Goal: Task Accomplishment & Management: Use online tool/utility

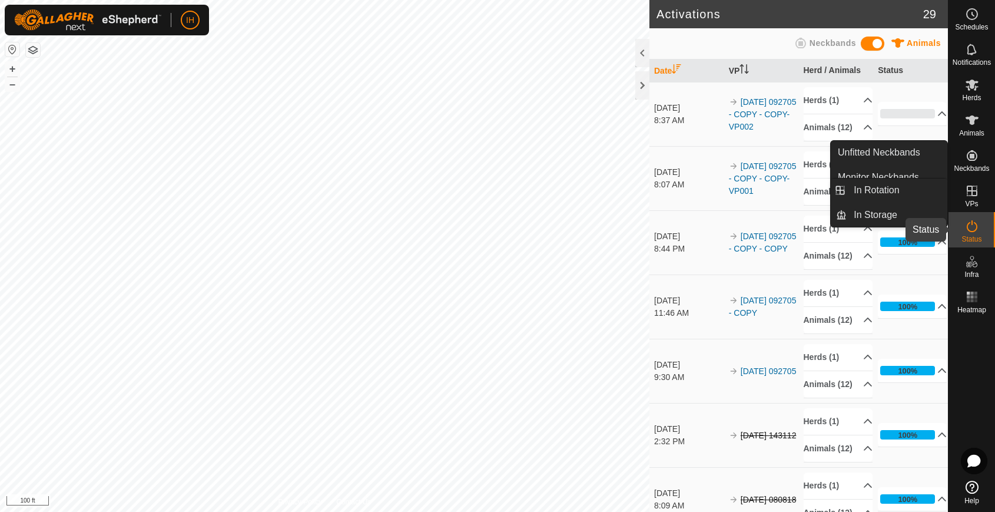
drag, startPoint x: 973, startPoint y: 229, endPoint x: 964, endPoint y: 223, distance: 10.9
click at [973, 229] on icon at bounding box center [972, 226] width 14 height 14
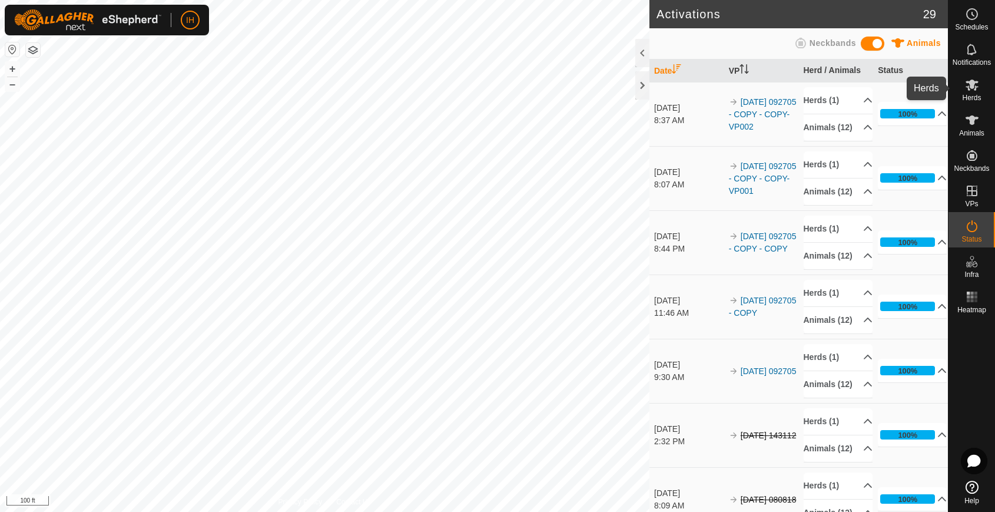
click at [974, 89] on icon at bounding box center [971, 84] width 13 height 11
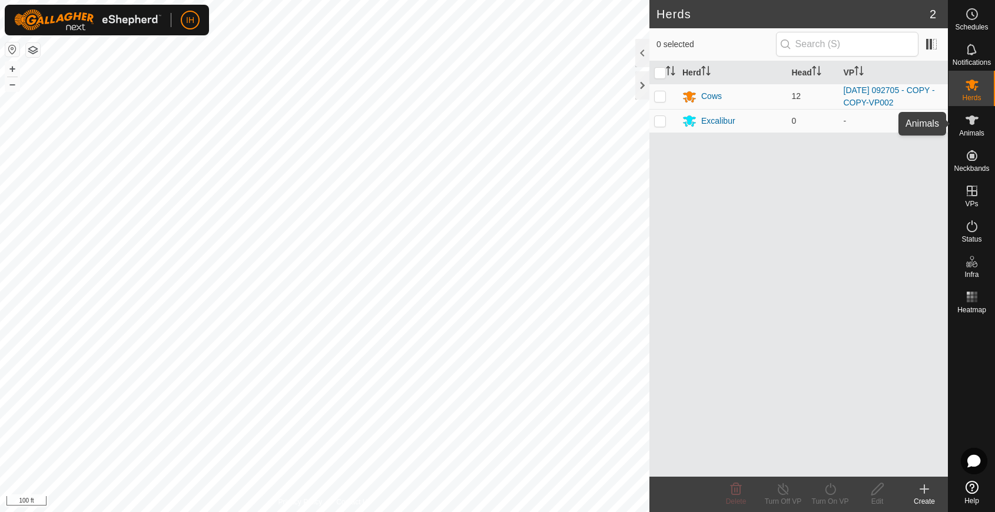
click at [972, 122] on icon at bounding box center [971, 119] width 13 height 9
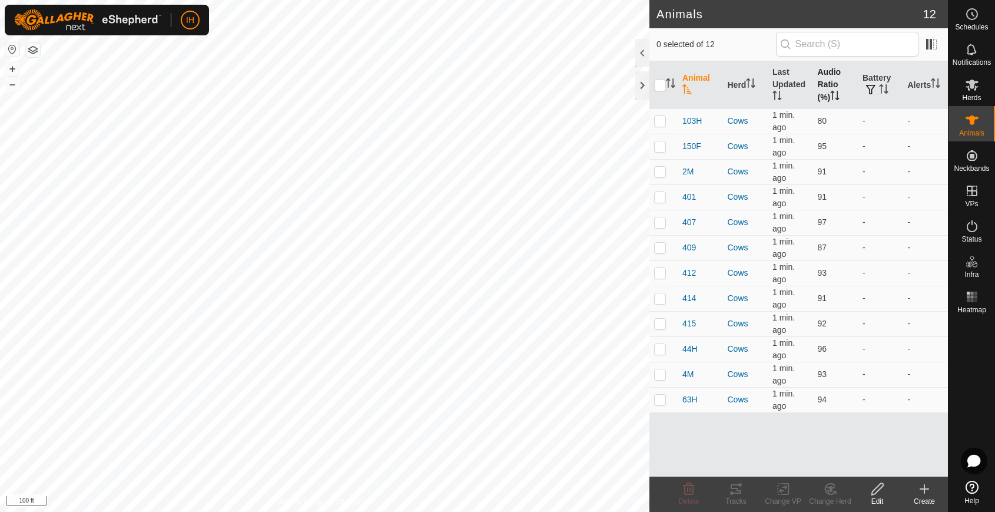
click at [831, 74] on th "Audio Ratio (%)" at bounding box center [835, 85] width 45 height 48
click at [832, 87] on th "Audio Ratio (%)" at bounding box center [835, 85] width 45 height 48
click at [658, 122] on p-checkbox at bounding box center [660, 120] width 12 height 9
checkbox input "true"
click at [732, 493] on icon at bounding box center [736, 488] width 11 height 9
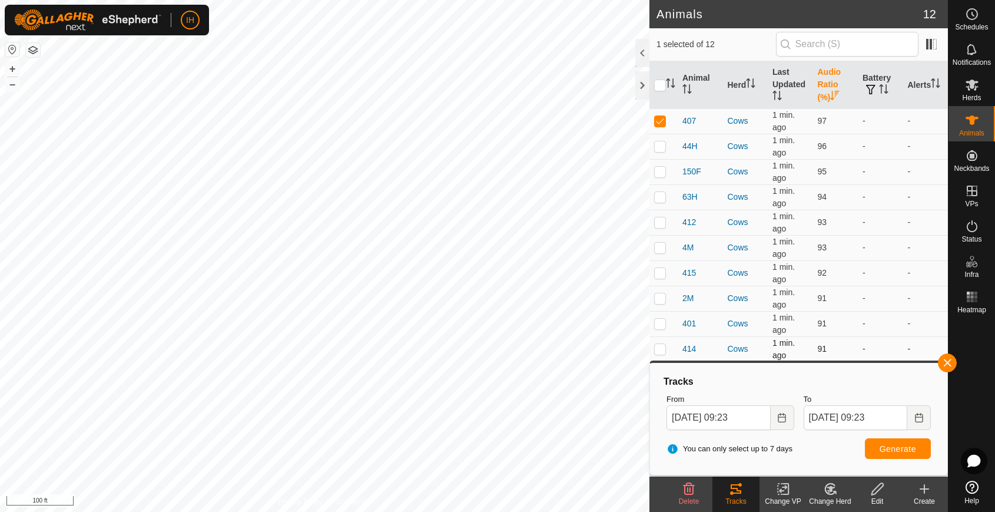
click at [662, 350] on p-checkbox at bounding box center [660, 348] width 12 height 9
checkbox input "true"
drag, startPoint x: 662, startPoint y: 122, endPoint x: 658, endPoint y: 205, distance: 82.5
click at [662, 122] on p-checkbox at bounding box center [660, 120] width 12 height 9
checkbox input "false"
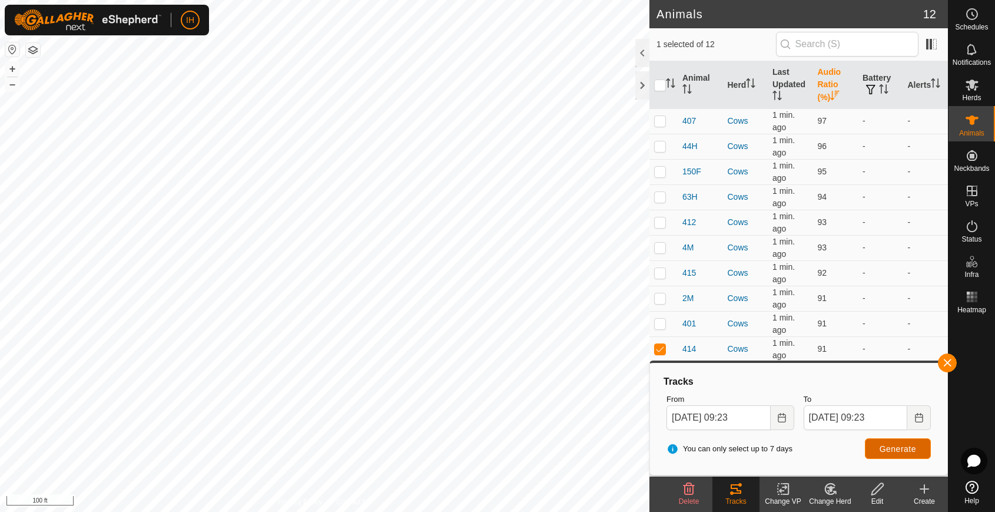
click at [916, 449] on button "Generate" at bounding box center [898, 448] width 66 height 21
click at [659, 353] on td at bounding box center [663, 348] width 28 height 25
checkbox input "false"
drag, startPoint x: 660, startPoint y: 326, endPoint x: 678, endPoint y: 337, distance: 20.9
click at [660, 326] on p-checkbox at bounding box center [660, 322] width 12 height 9
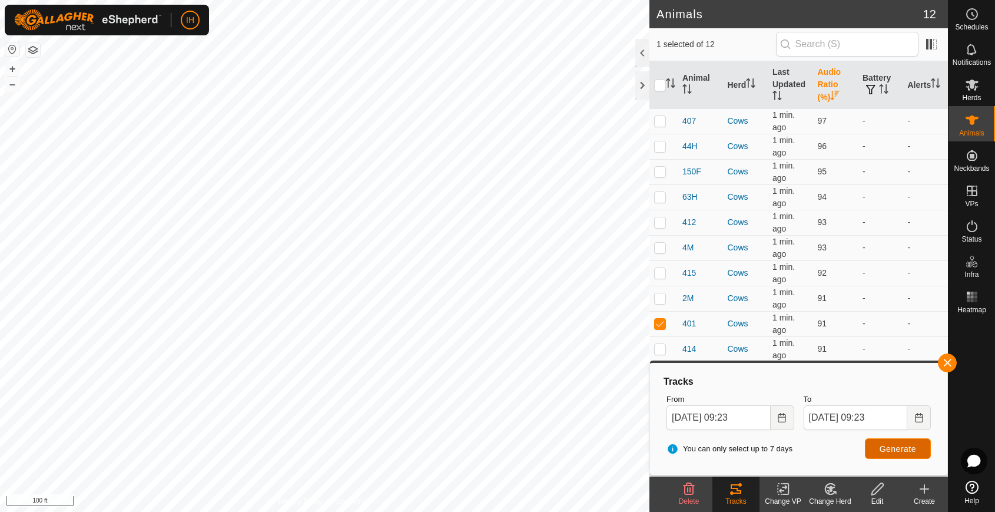
click at [912, 448] on span "Generate" at bounding box center [897, 448] width 36 height 9
drag, startPoint x: 662, startPoint y: 324, endPoint x: 658, endPoint y: 305, distance: 19.7
click at [661, 319] on p-checkbox at bounding box center [660, 322] width 12 height 9
checkbox input "false"
click at [659, 298] on p-checkbox at bounding box center [660, 297] width 12 height 9
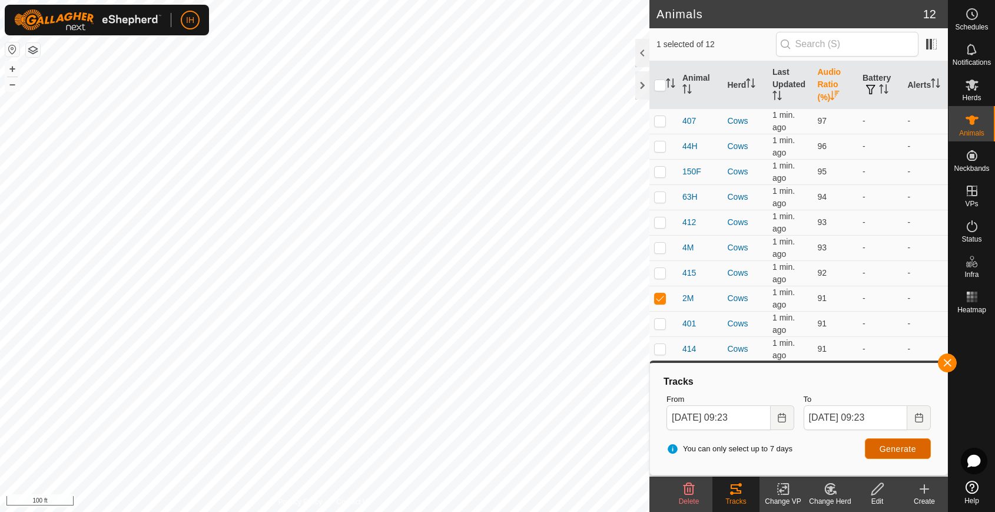
click at [907, 446] on span "Generate" at bounding box center [897, 448] width 36 height 9
click at [660, 298] on p-checkbox at bounding box center [660, 297] width 12 height 9
checkbox input "false"
click at [662, 274] on p-checkbox at bounding box center [660, 272] width 12 height 9
checkbox input "true"
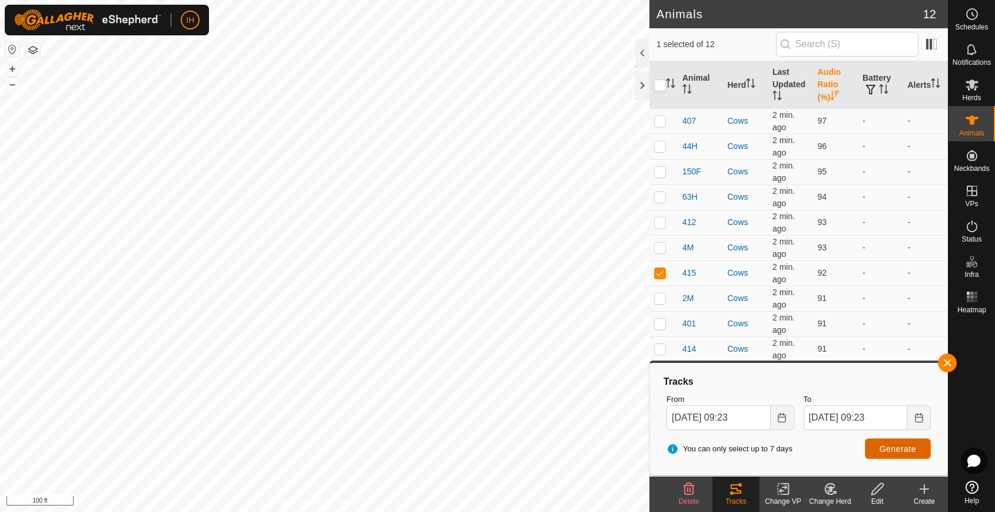
click at [902, 454] on button "Generate" at bounding box center [898, 448] width 66 height 21
click at [974, 297] on rect at bounding box center [975, 296] width 3 height 3
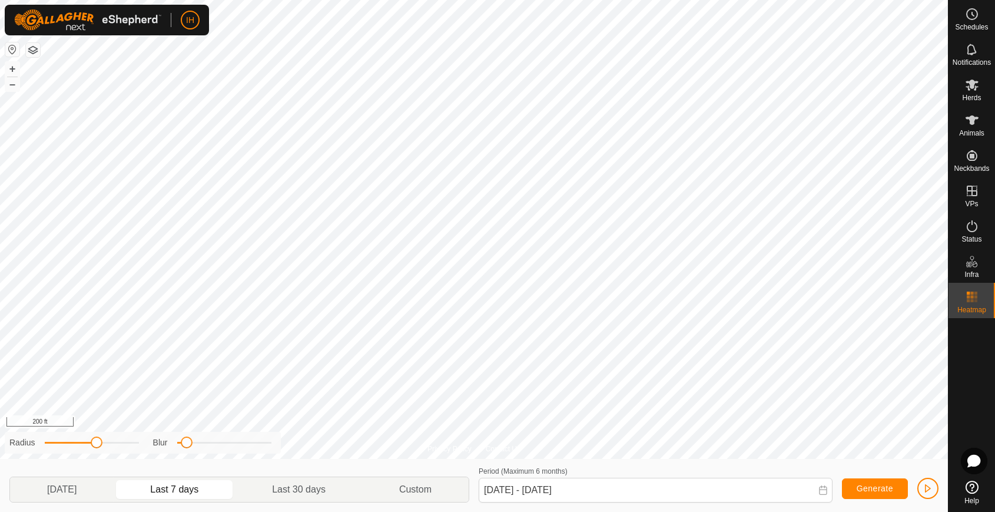
click at [189, 491] on p-togglebutton "Last 7 days" at bounding box center [175, 489] width 122 height 25
click at [303, 490] on p-togglebutton "Last 30 days" at bounding box center [298, 489] width 127 height 25
type input "Jul 19, 2025 - Aug 17, 2025"
